Goal: Task Accomplishment & Management: Use online tool/utility

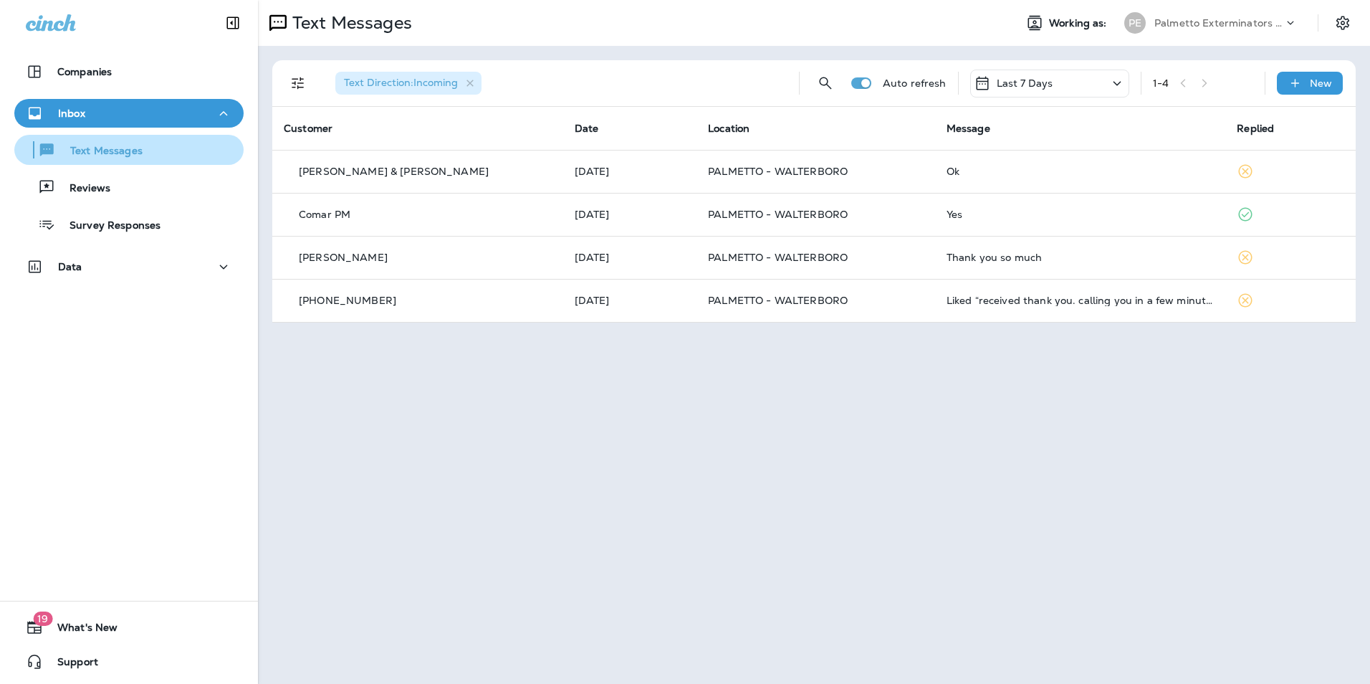
click at [151, 153] on div "Text Messages" at bounding box center [129, 150] width 218 height 22
click at [161, 144] on div "Text Messages" at bounding box center [129, 150] width 218 height 22
click at [14, 135] on button "Text Messages" at bounding box center [128, 150] width 229 height 30
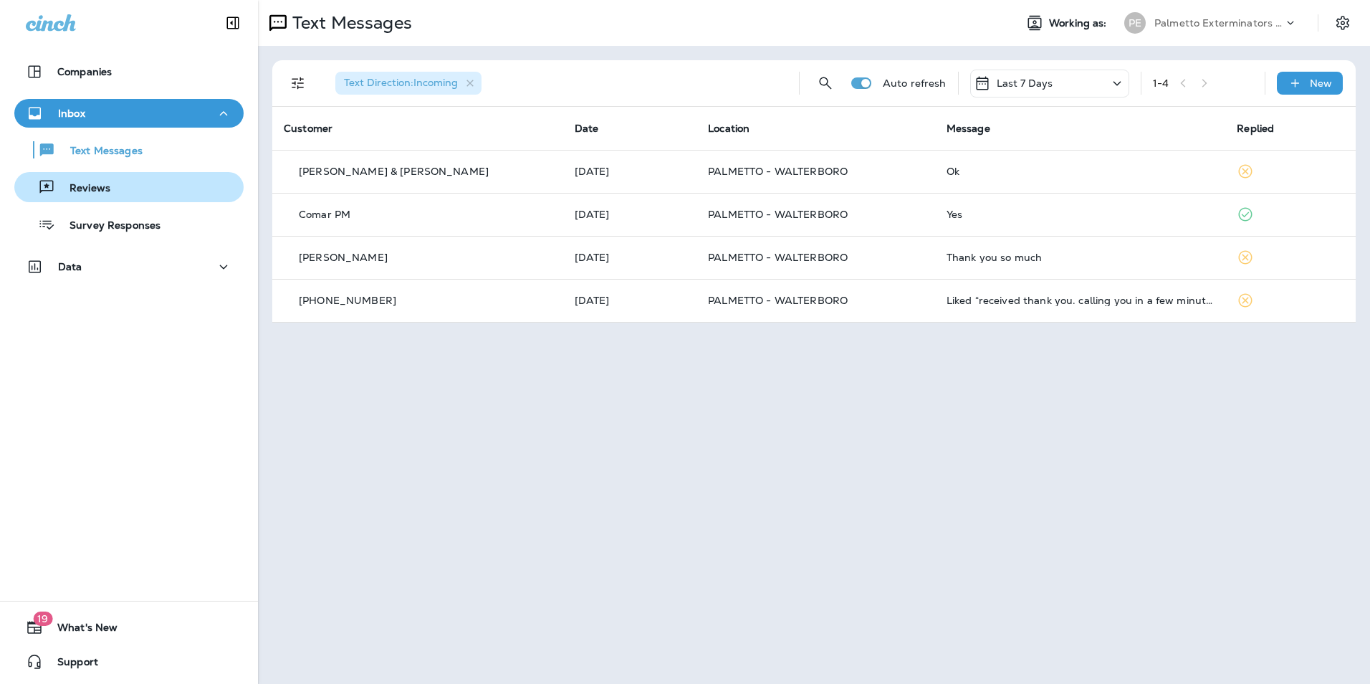
click at [150, 201] on button "Reviews" at bounding box center [128, 187] width 229 height 30
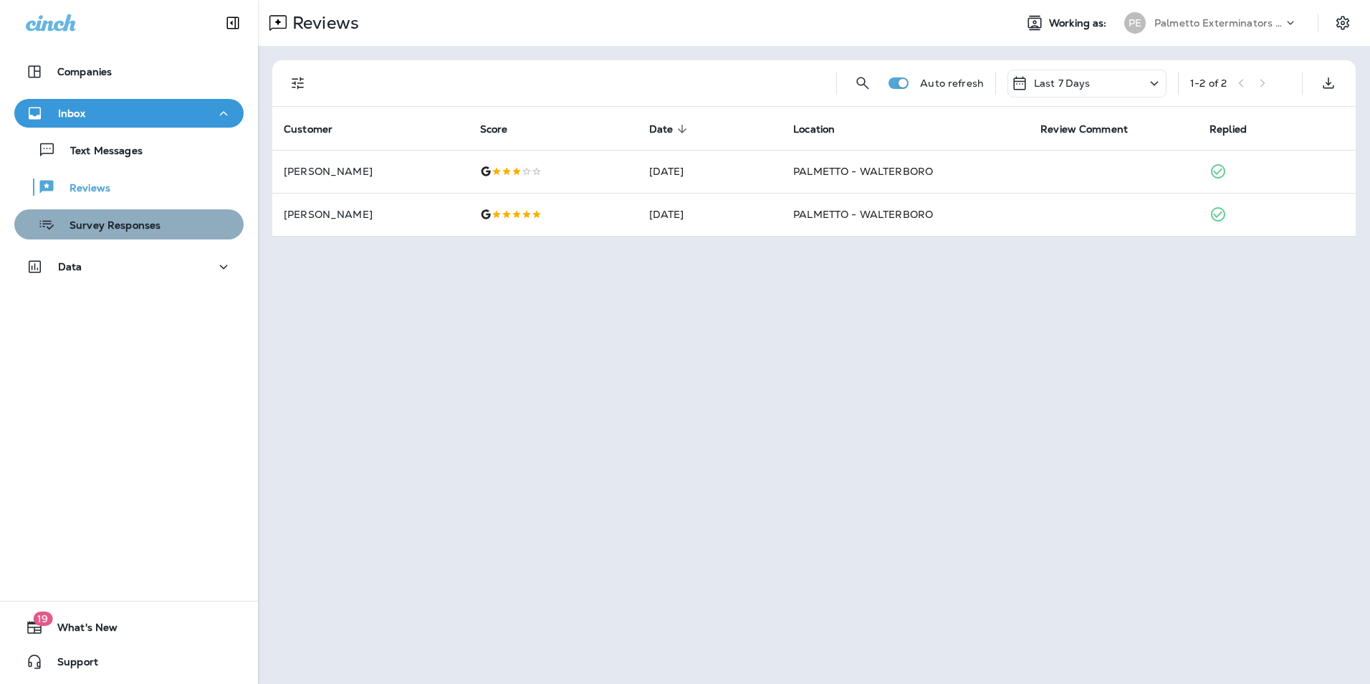
click at [150, 231] on p "Survey Responses" at bounding box center [107, 226] width 105 height 14
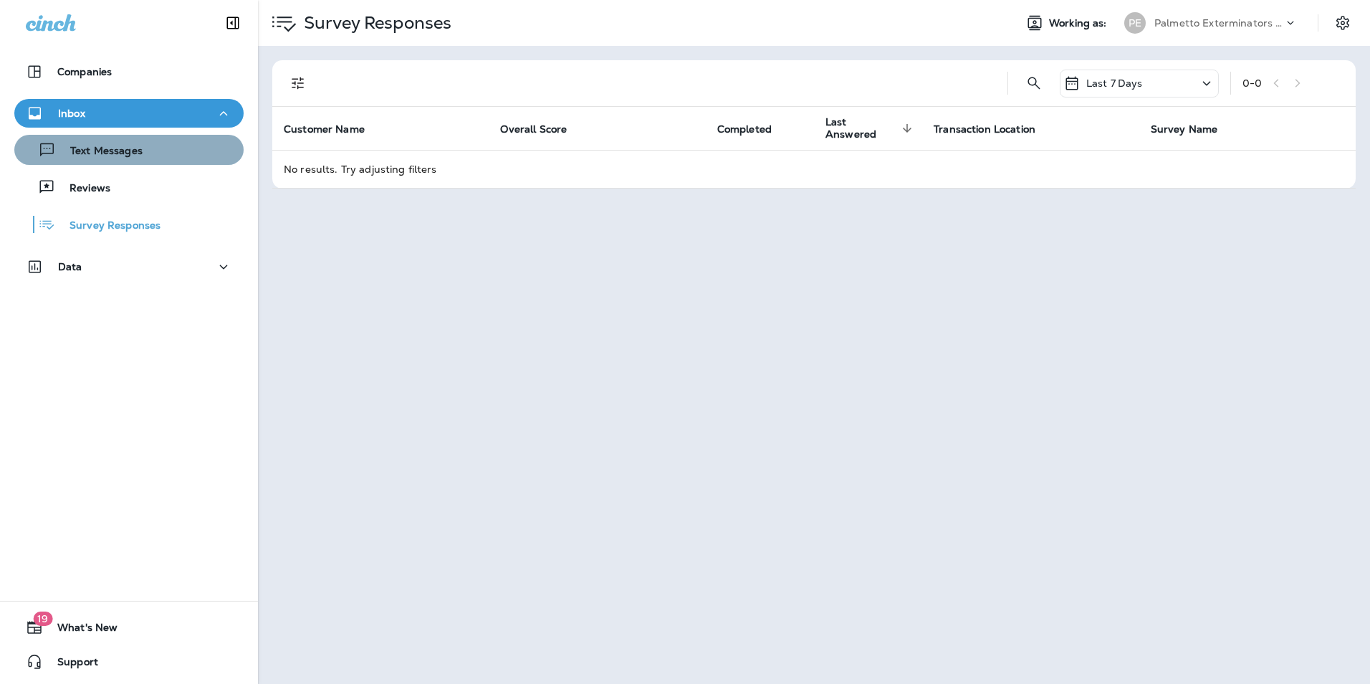
click at [133, 143] on div "Text Messages" at bounding box center [81, 150] width 123 height 22
